Goal: Transaction & Acquisition: Book appointment/travel/reservation

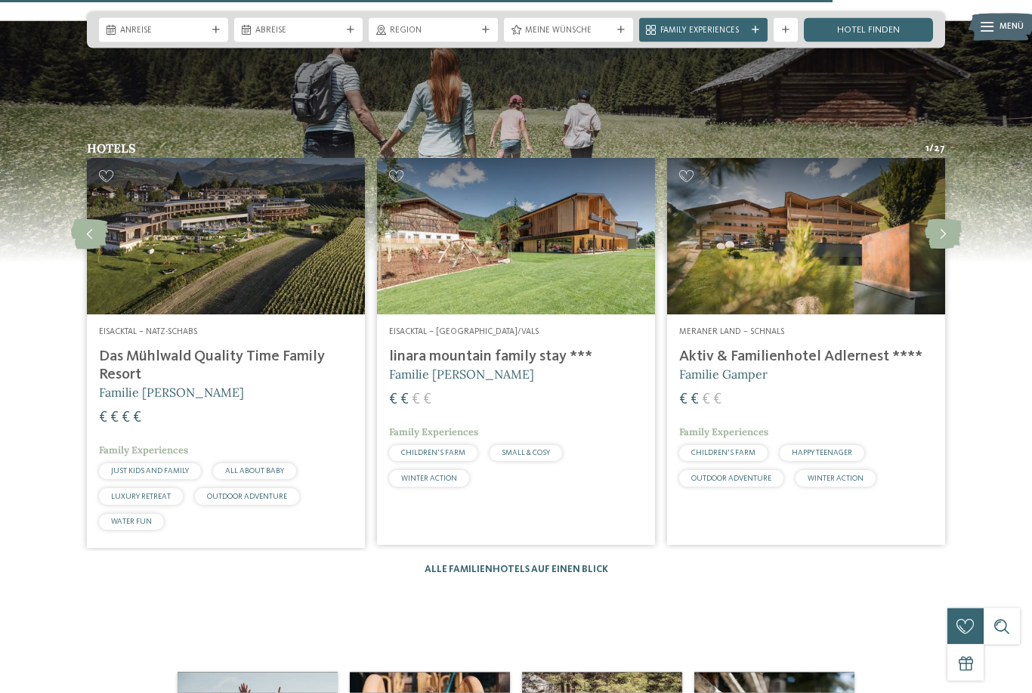
scroll to position [2139, 0]
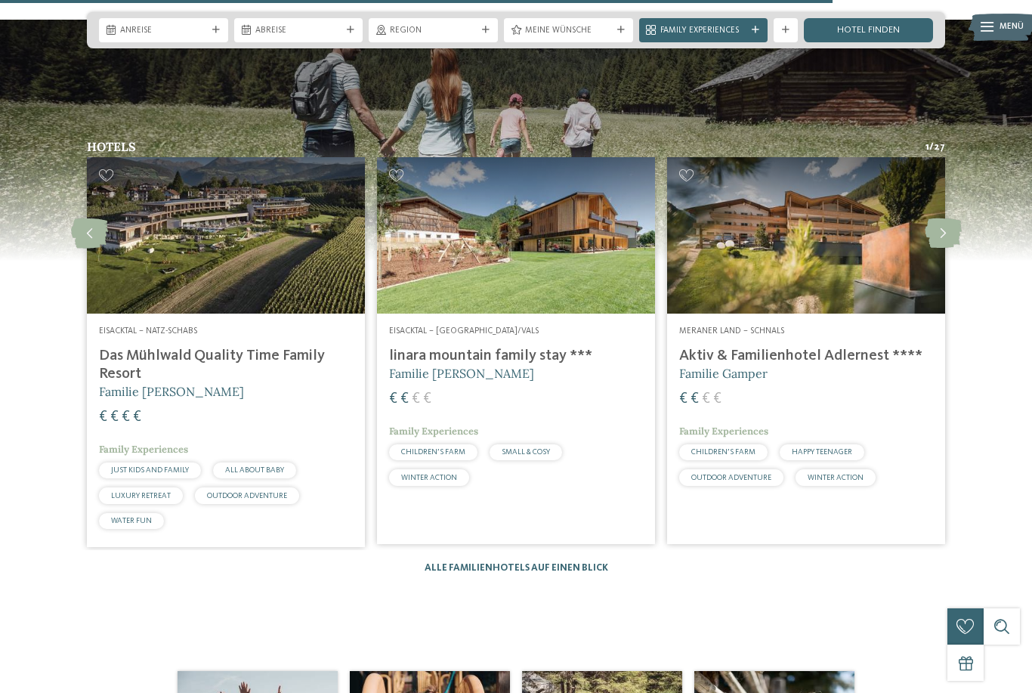
click at [521, 298] on img at bounding box center [516, 235] width 278 height 156
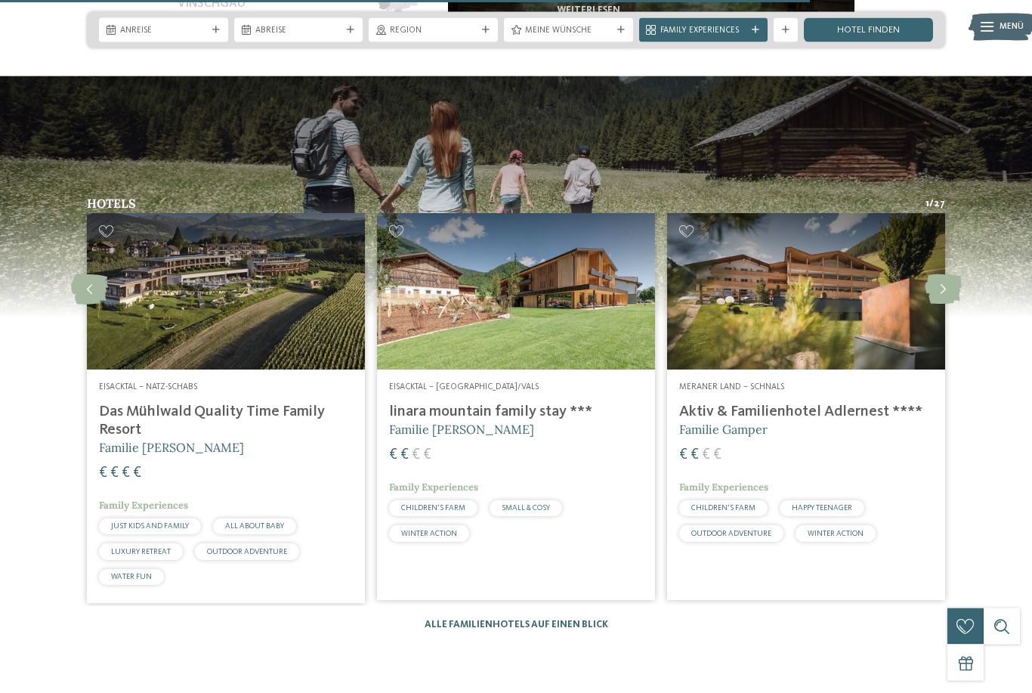
scroll to position [2083, 0]
click at [134, 352] on img at bounding box center [226, 291] width 278 height 156
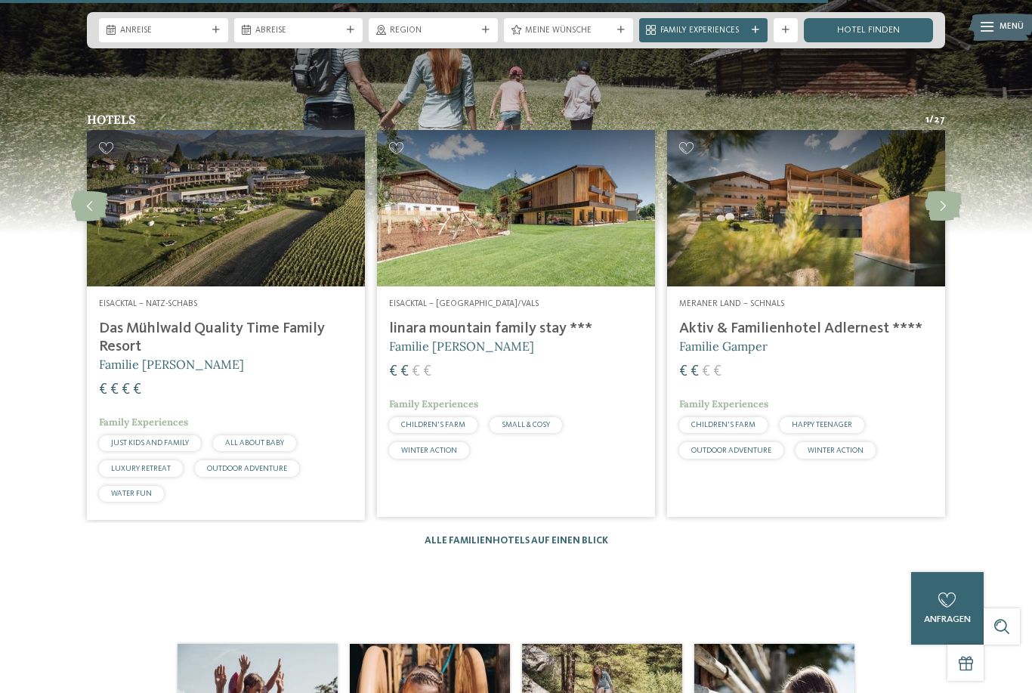
scroll to position [2157, 0]
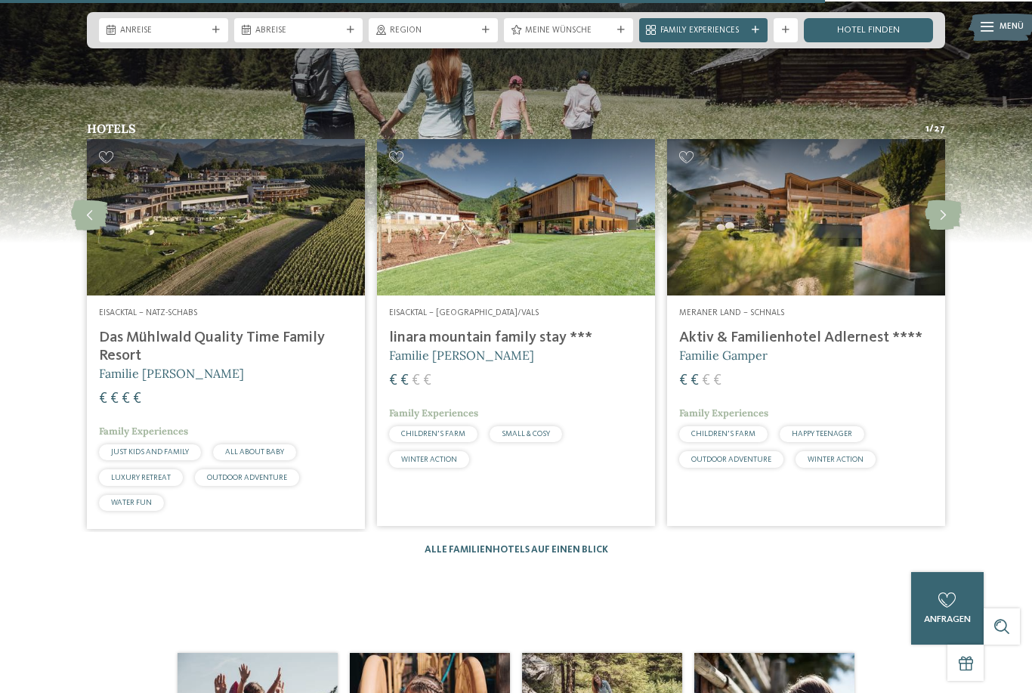
click at [556, 554] on link "Alle Familienhotels auf einen Blick" at bounding box center [517, 550] width 184 height 10
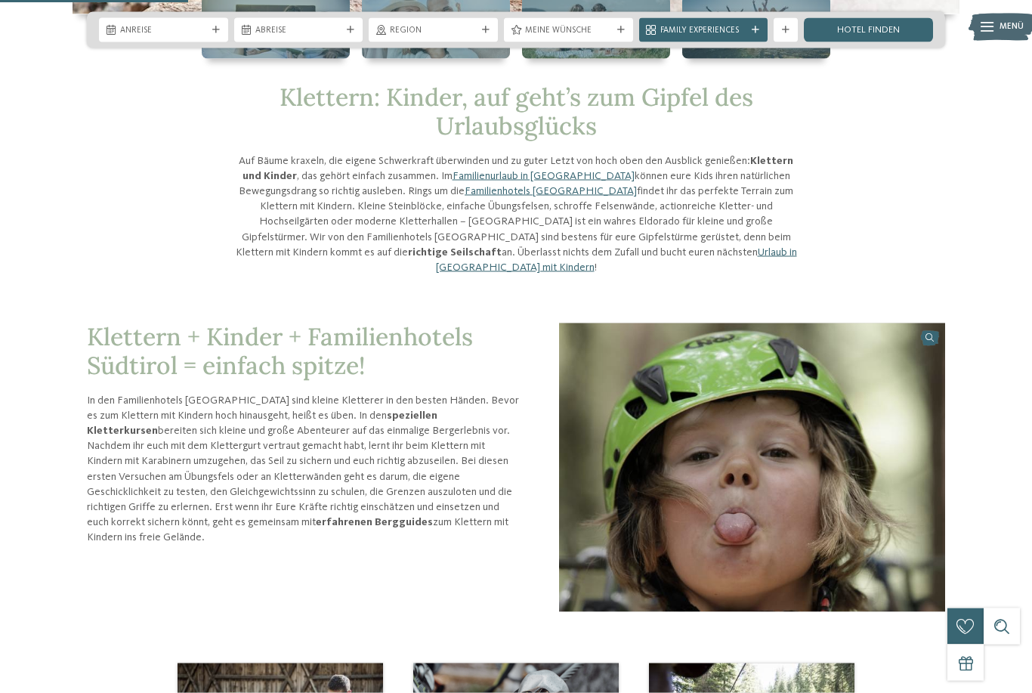
scroll to position [526, 0]
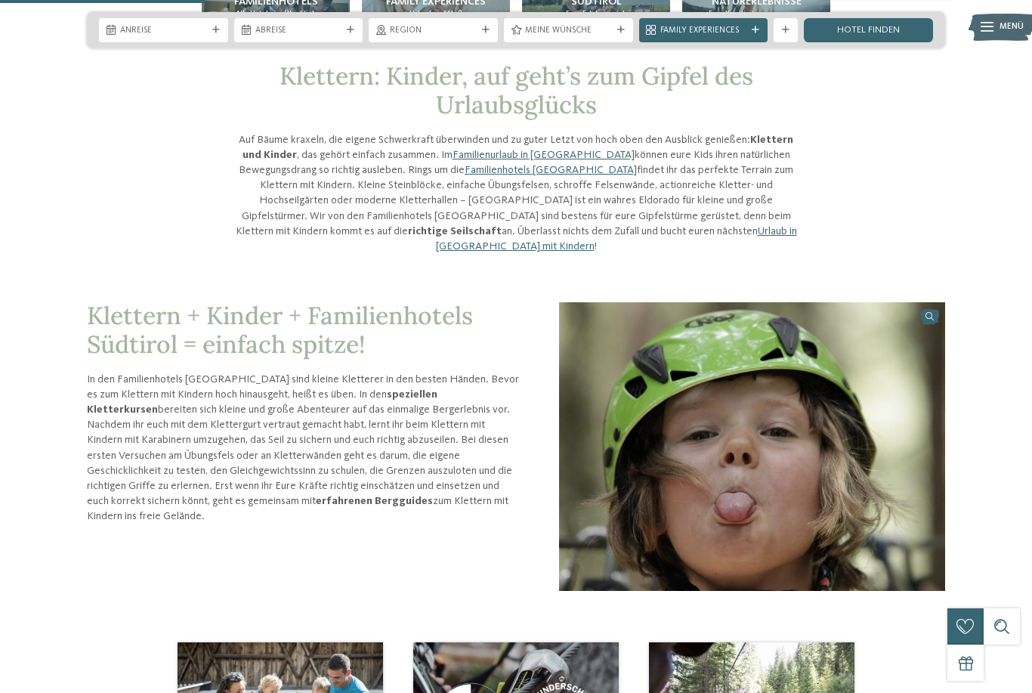
click at [804, 436] on img at bounding box center [752, 445] width 386 height 289
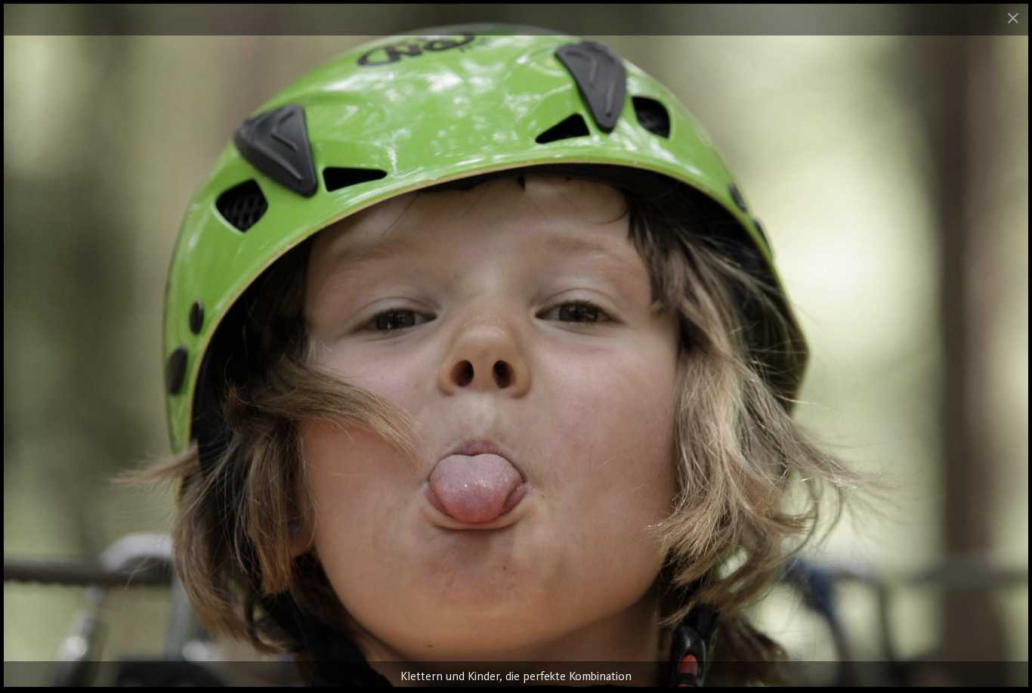
click at [1017, 12] on span at bounding box center [1013, 18] width 38 height 36
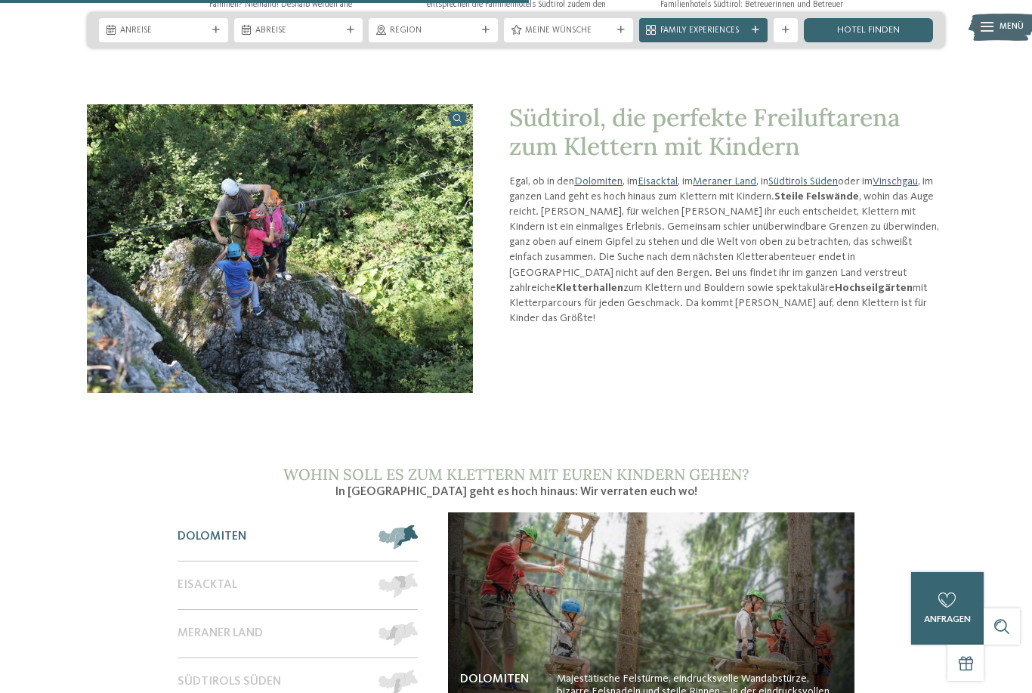
scroll to position [1358, 0]
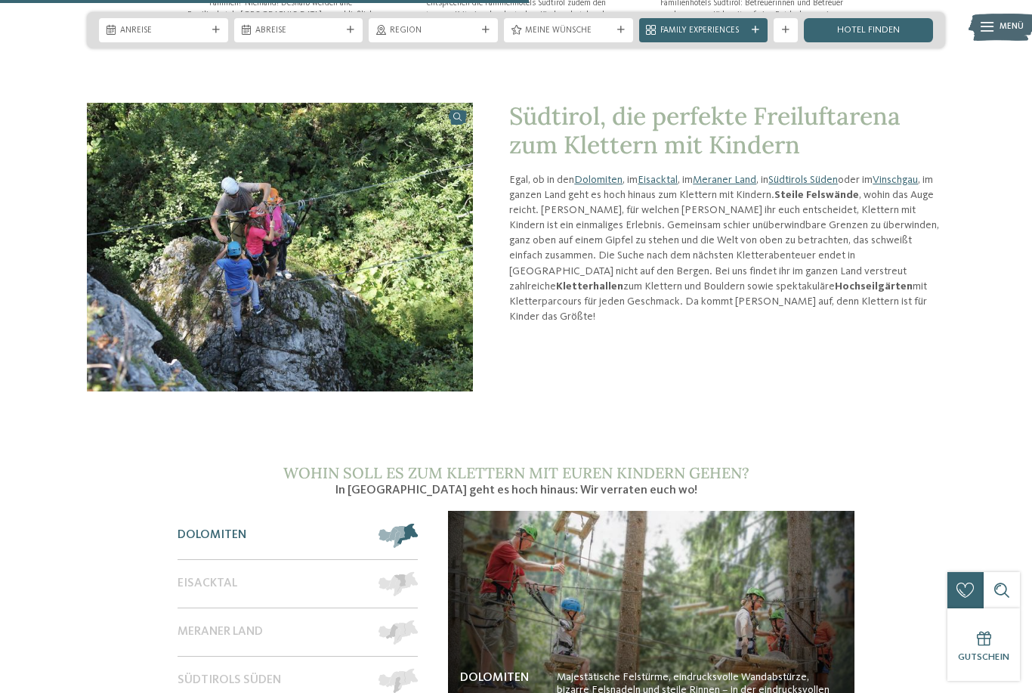
click at [605, 185] on link "Dolomiten" at bounding box center [598, 179] width 48 height 11
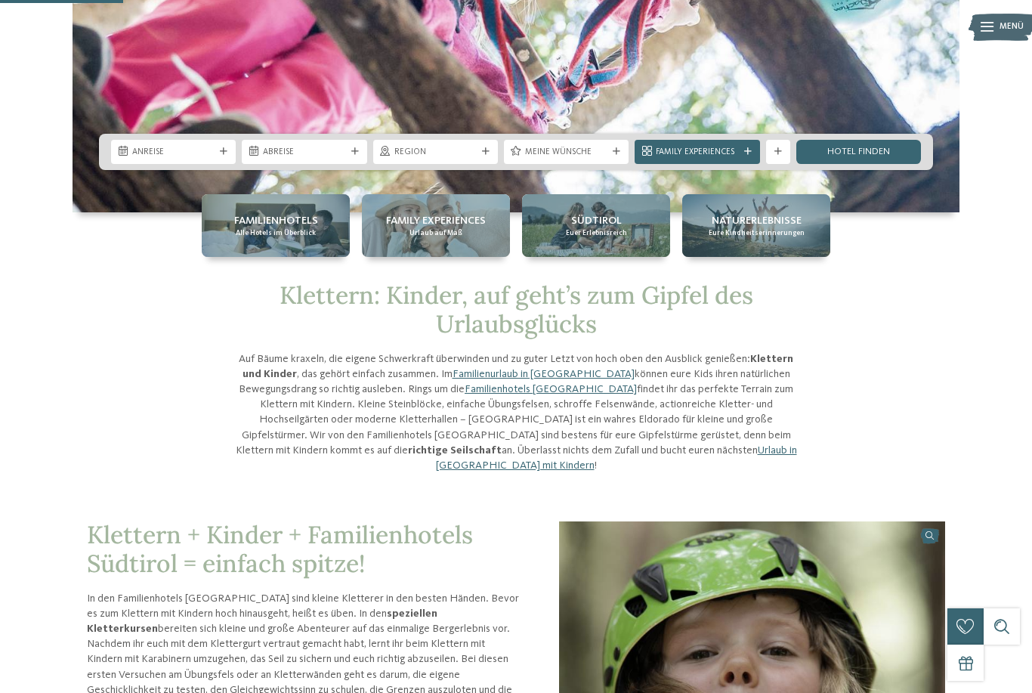
scroll to position [331, 0]
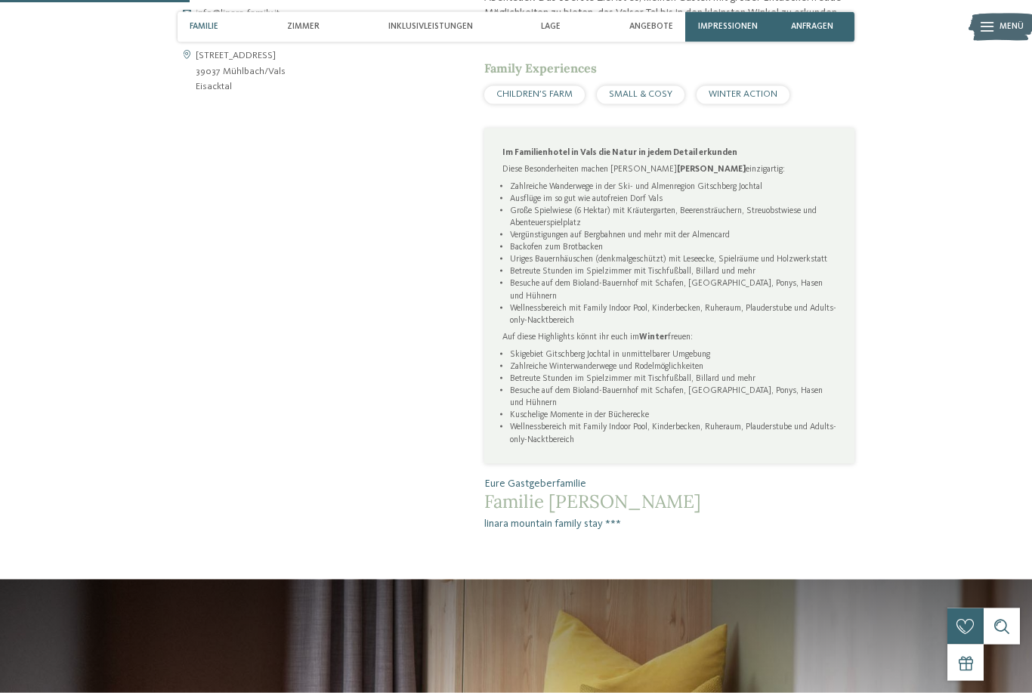
scroll to position [729, 0]
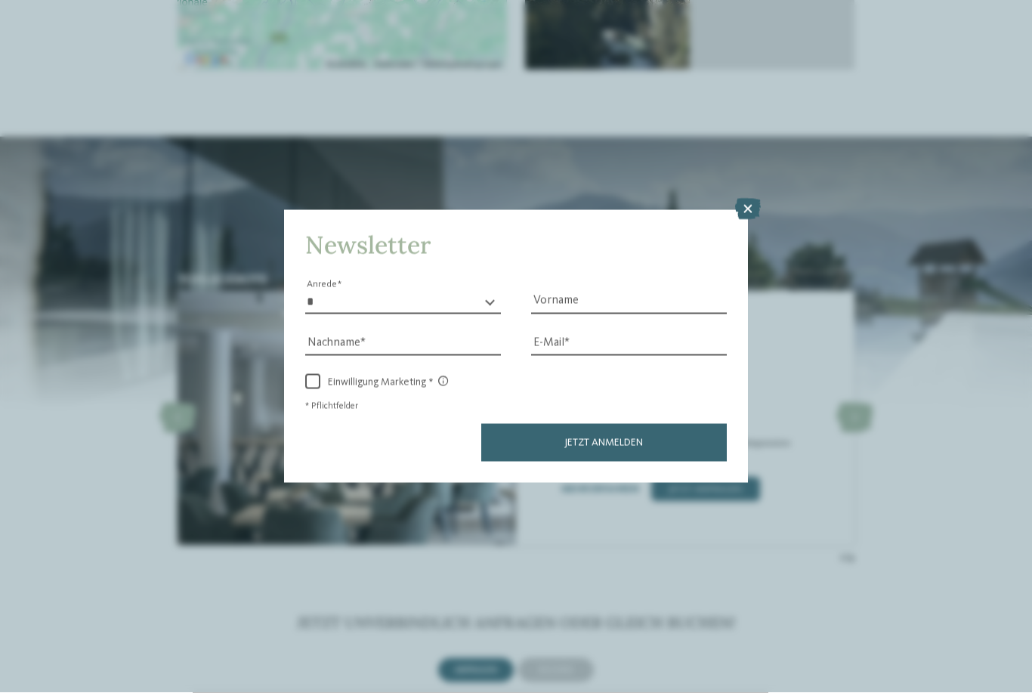
scroll to position [2521, 0]
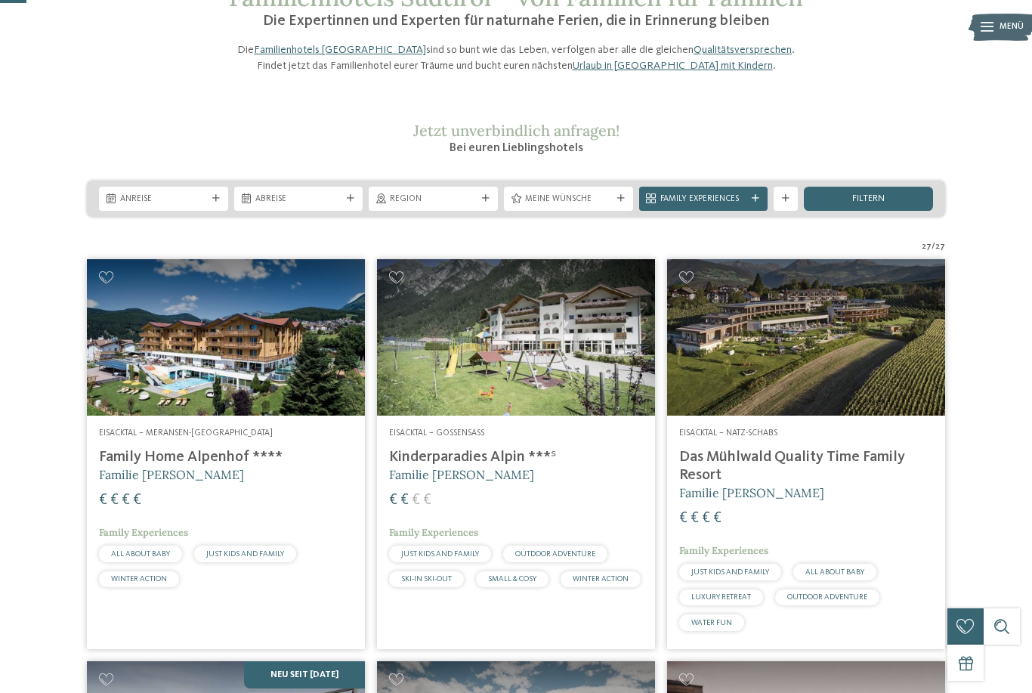
scroll to position [97, 0]
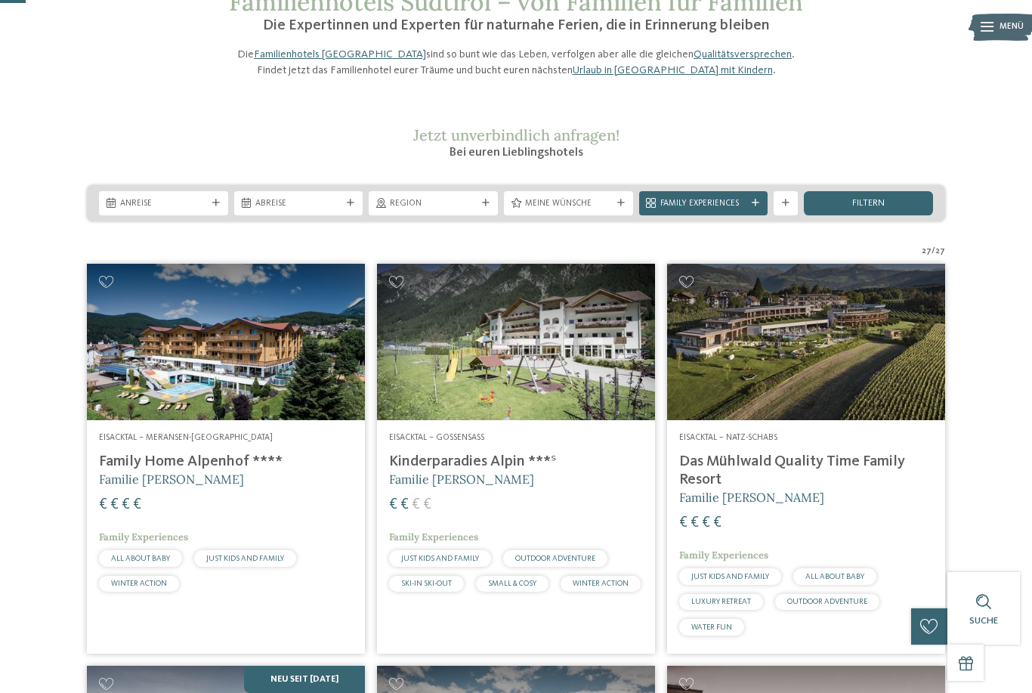
click at [557, 420] on img at bounding box center [516, 342] width 278 height 156
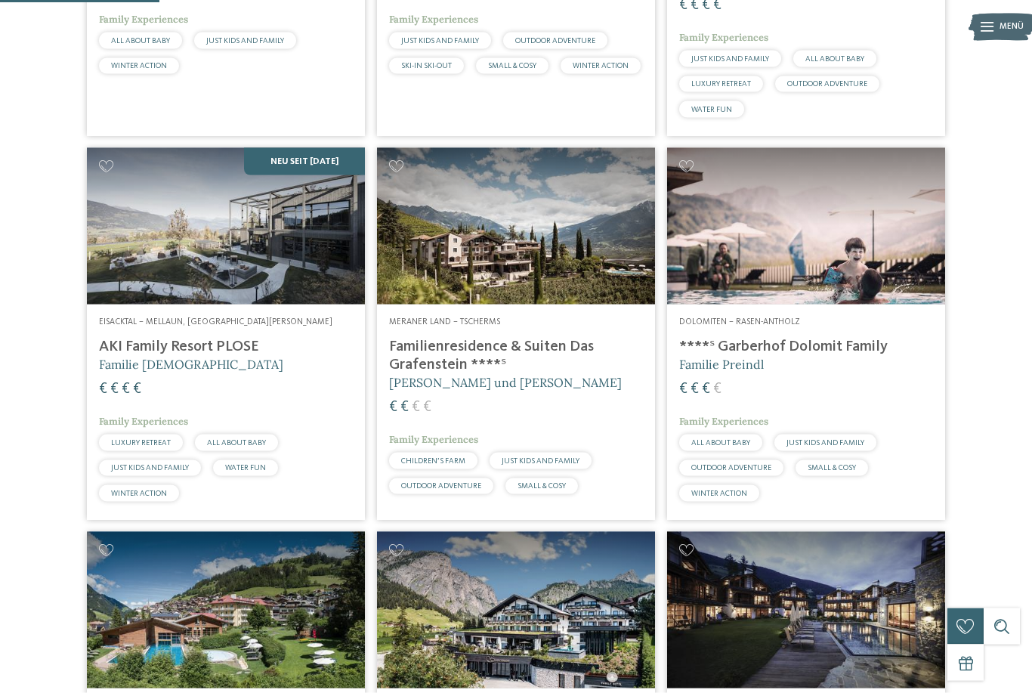
scroll to position [585, 0]
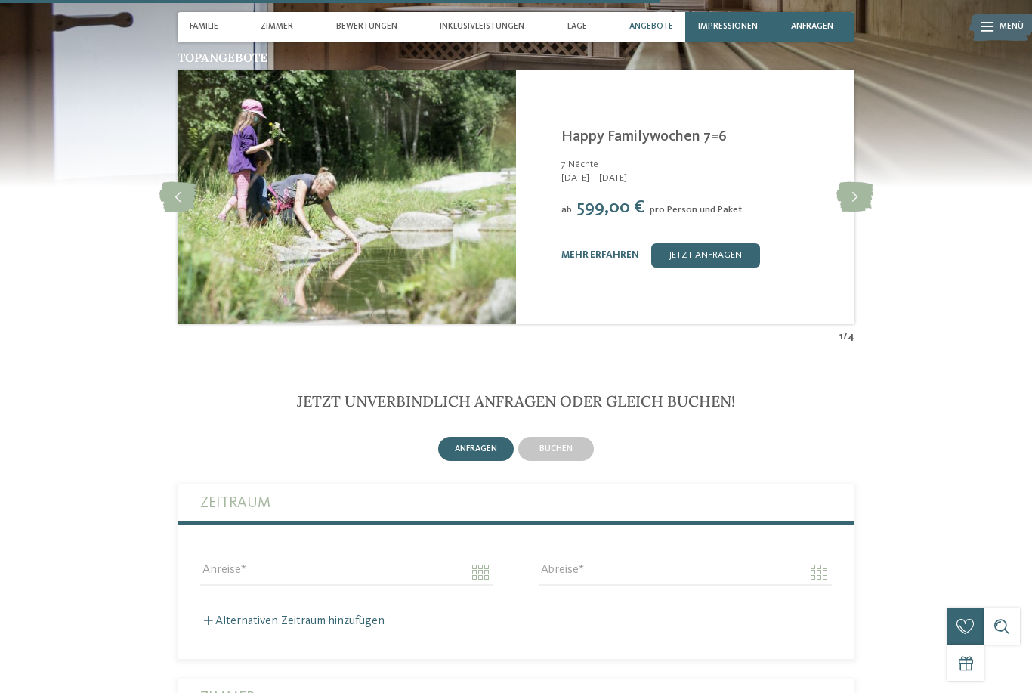
scroll to position [2549, 0]
click at [857, 211] on icon at bounding box center [854, 196] width 37 height 30
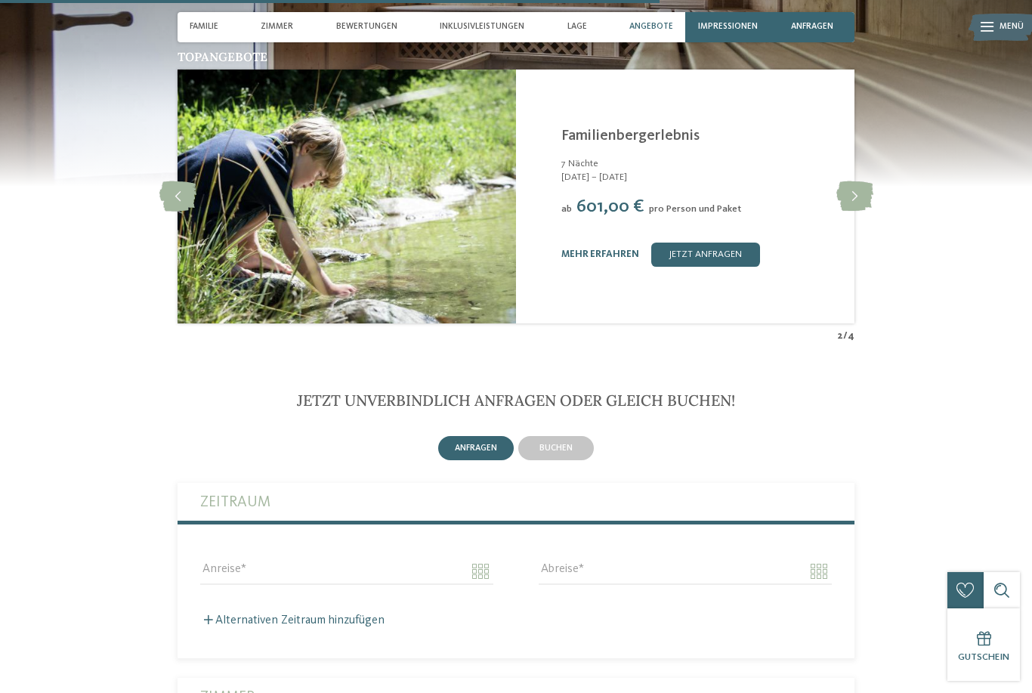
click at [850, 211] on icon at bounding box center [854, 196] width 37 height 30
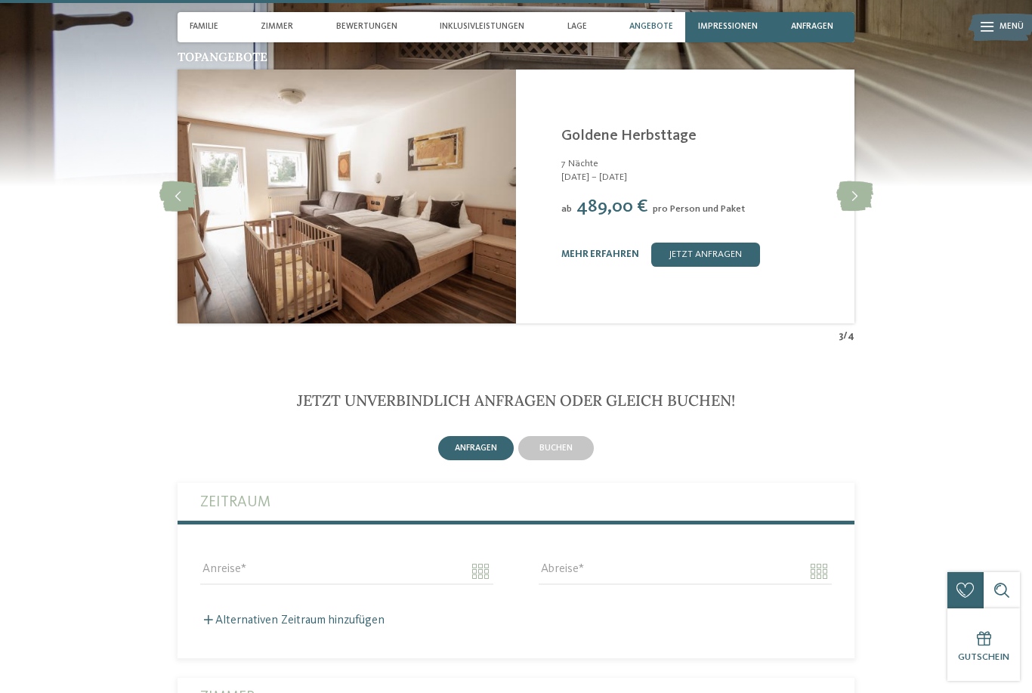
click at [851, 211] on icon at bounding box center [854, 196] width 37 height 30
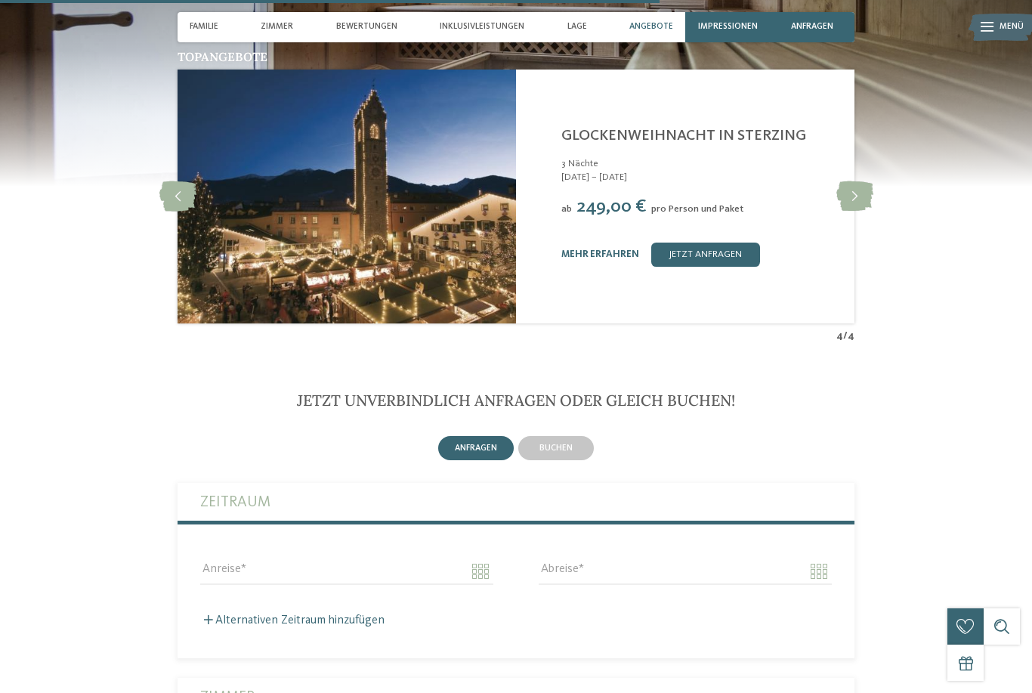
click at [854, 210] on icon at bounding box center [854, 196] width 37 height 30
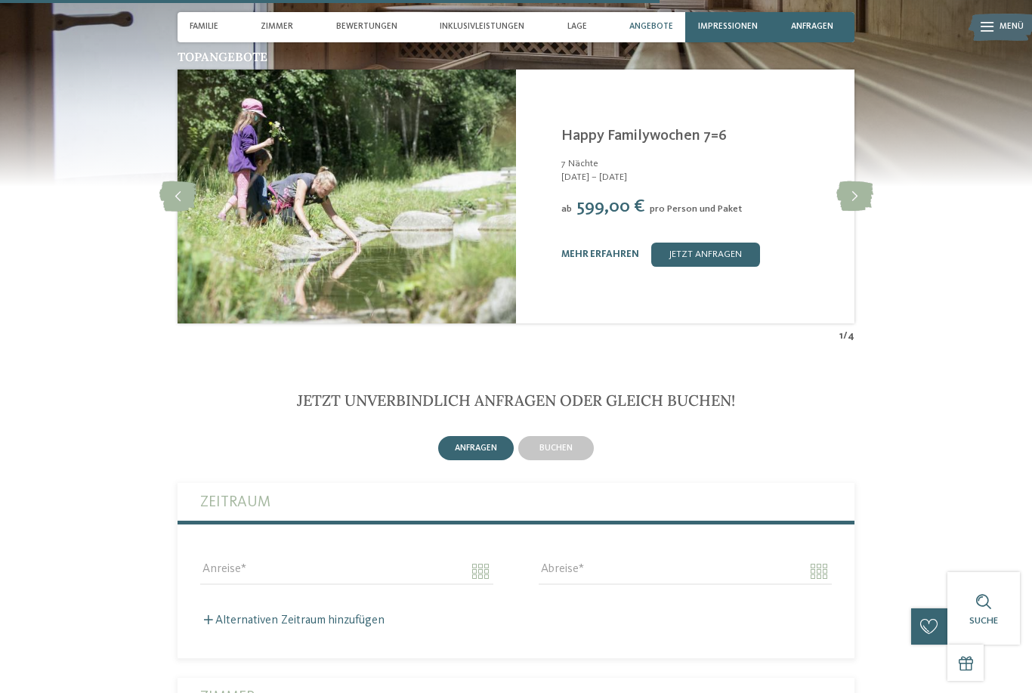
click at [847, 211] on icon at bounding box center [854, 196] width 37 height 30
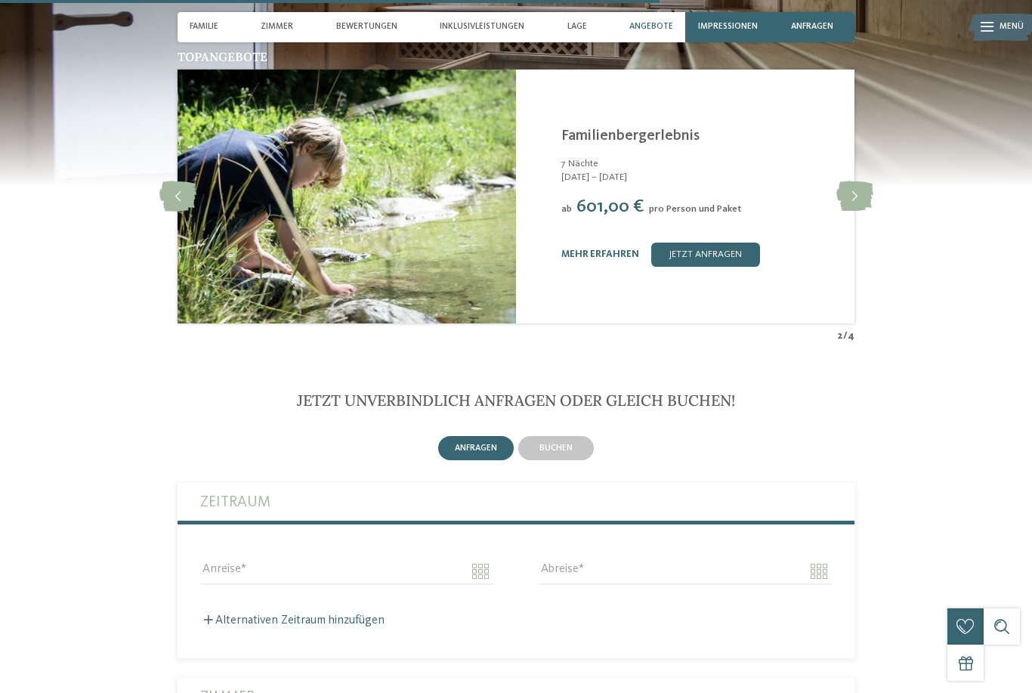
click at [437, 264] on img at bounding box center [347, 196] width 338 height 254
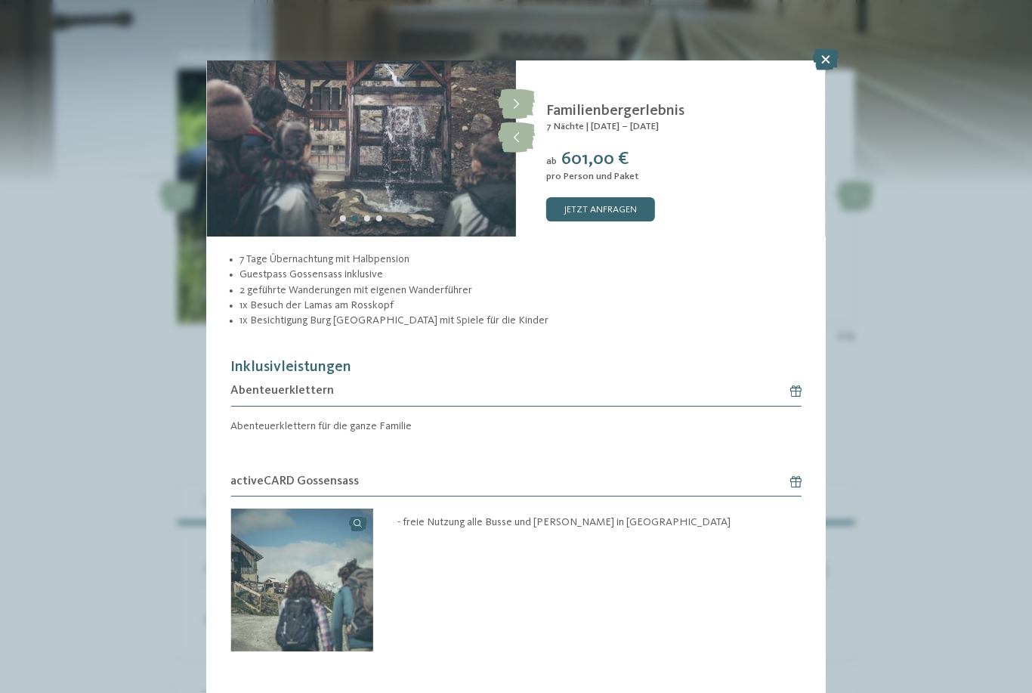
scroll to position [116, 0]
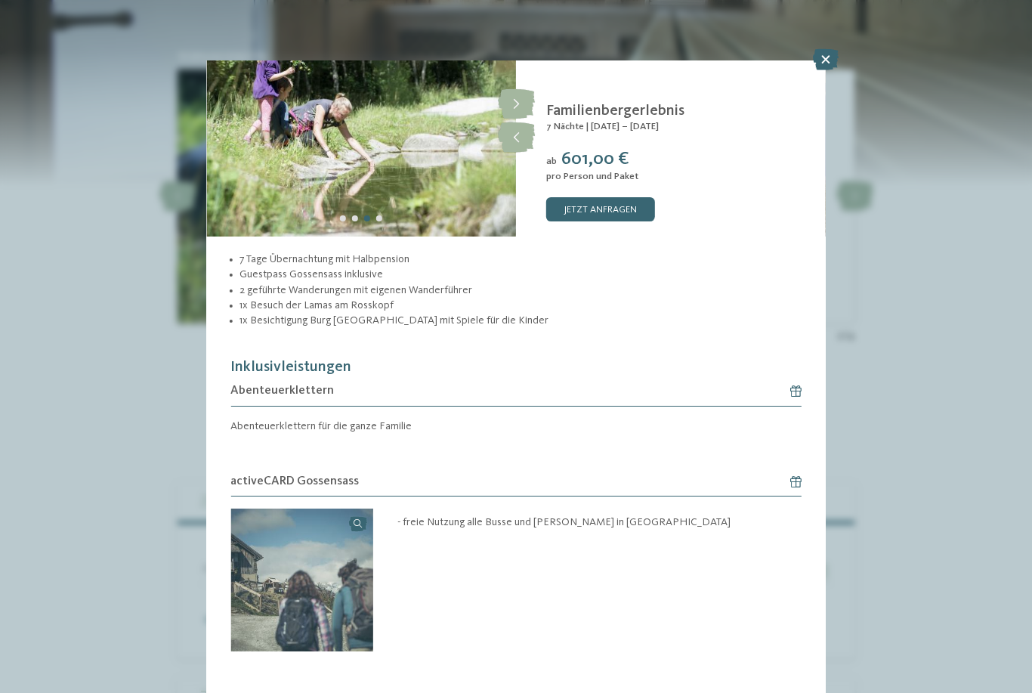
click at [823, 57] on icon at bounding box center [826, 59] width 26 height 21
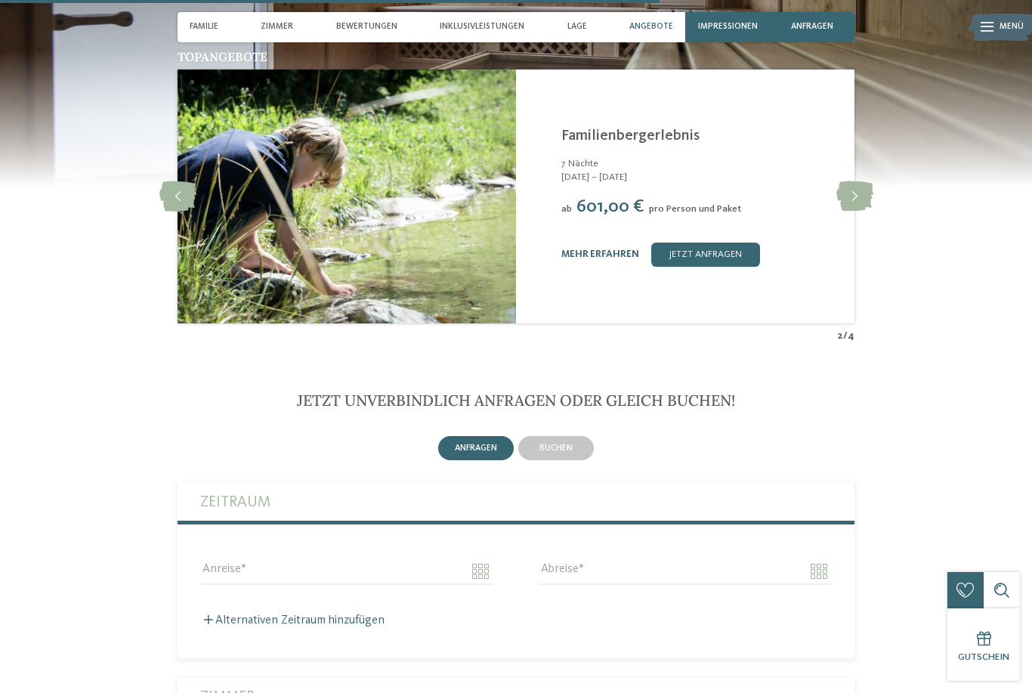
click at [8, 238] on section "Topangebote slide 3 of 4 Kinderparadies Alpin ***S Gossensass - Eisacktal 3 Näc…" at bounding box center [516, 129] width 1032 height 428
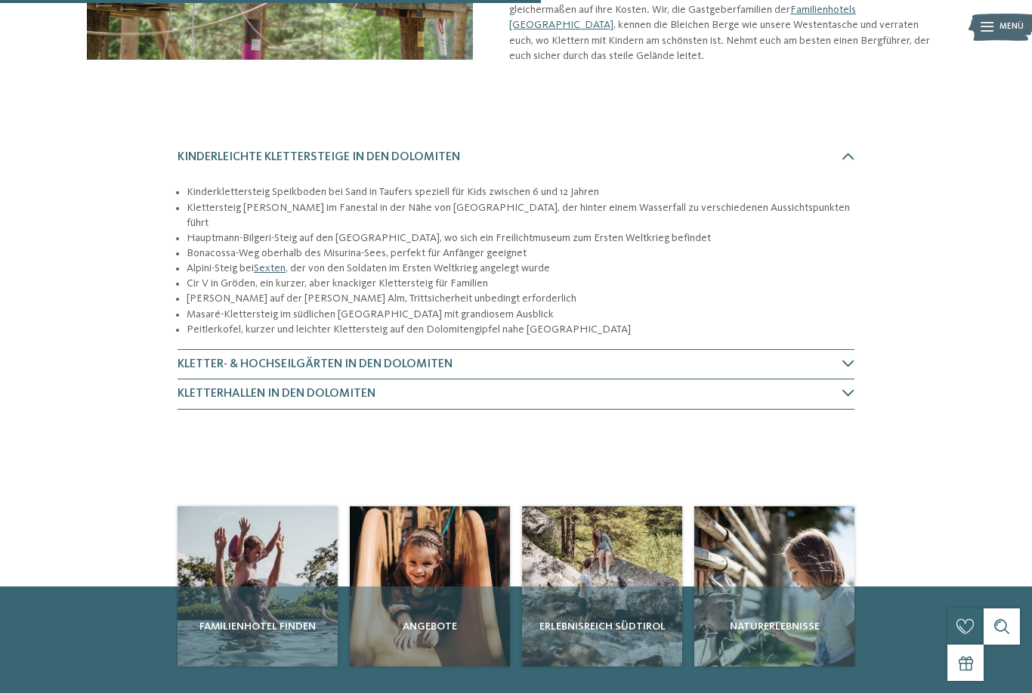
scroll to position [357, 0]
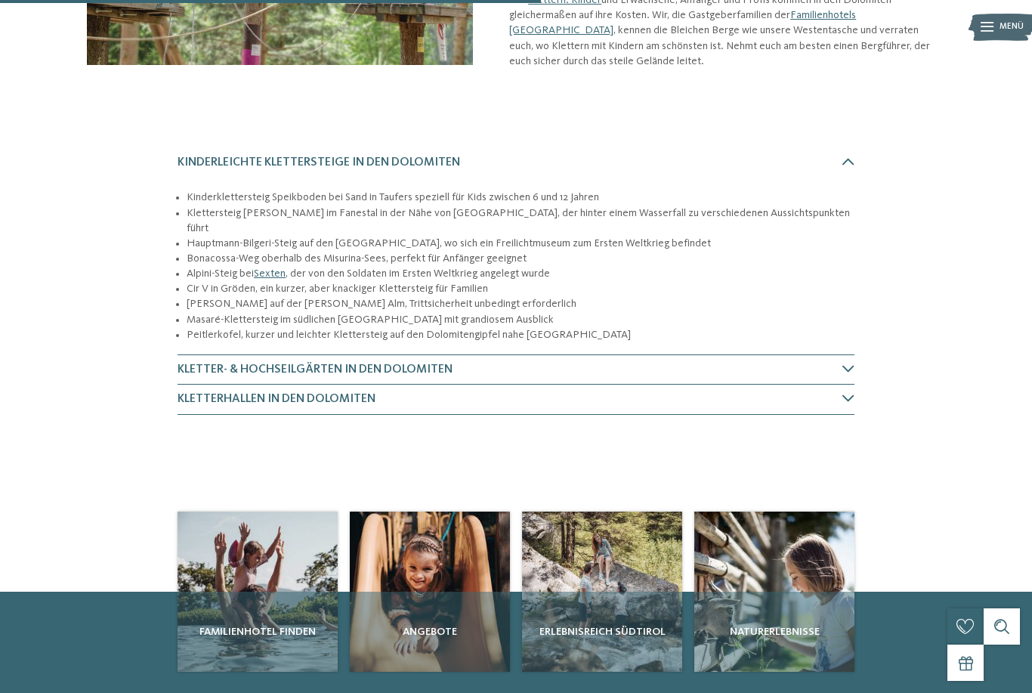
click at [844, 363] on icon at bounding box center [848, 369] width 12 height 12
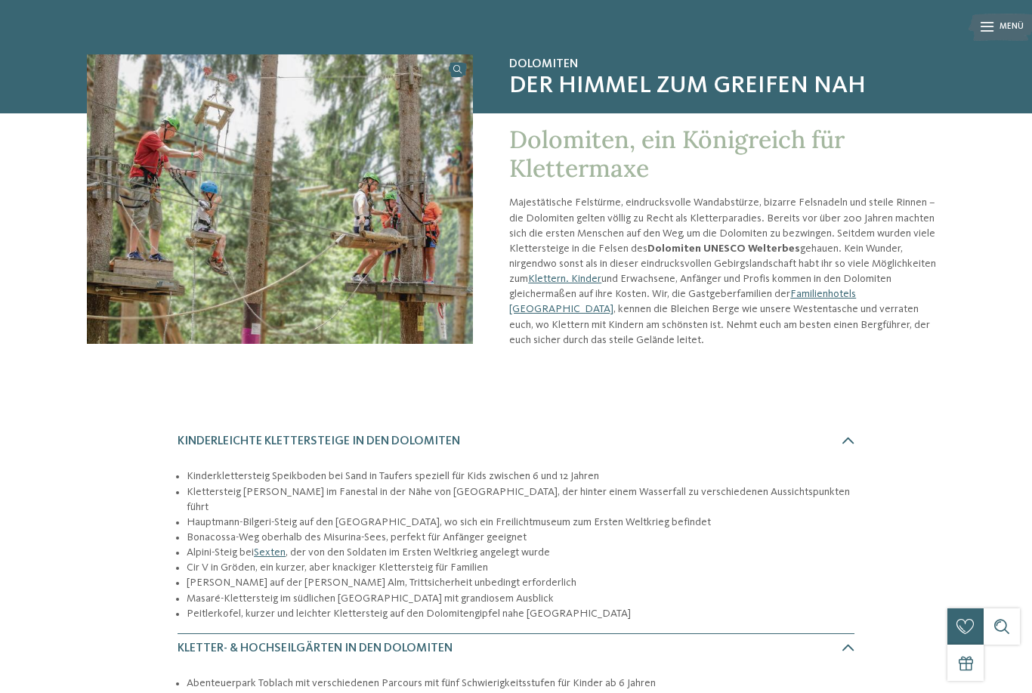
scroll to position [0, 0]
